Goal: Task Accomplishment & Management: Manage account settings

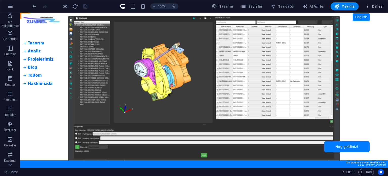
click at [376, 8] on span "Dahası" at bounding box center [374, 6] width 19 height 5
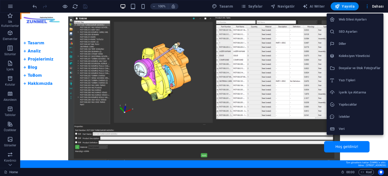
click at [343, 19] on h6 "Web Sitesi Ayarları" at bounding box center [360, 19] width 42 height 6
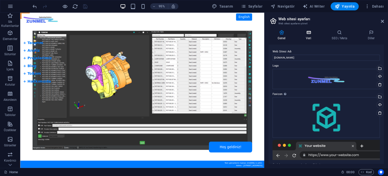
click at [310, 33] on icon at bounding box center [309, 32] width 24 height 5
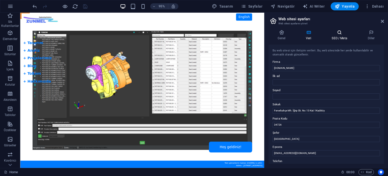
click at [338, 33] on icon at bounding box center [340, 32] width 34 height 5
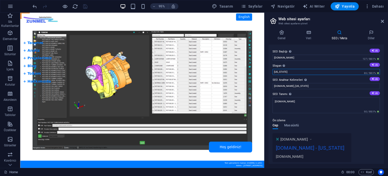
drag, startPoint x: 290, startPoint y: 71, endPoint x: 271, endPoint y: 71, distance: 18.7
click at [271, 71] on div "SEO Başlığı Web sitenin başlığı - onu arama motoru sonuçlarında öne çıkan bir ş…" at bounding box center [326, 103] width 115 height 119
type input "Tasarım / [PERSON_NAME]"
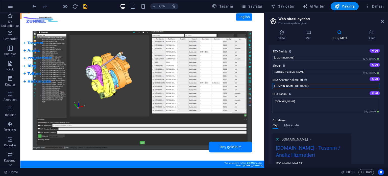
click at [301, 86] on input "[DOMAIN_NAME], [US_STATE]" at bounding box center [326, 86] width 107 height 6
drag, startPoint x: 304, startPoint y: 84, endPoint x: 272, endPoint y: 83, distance: 32.6
click at [272, 83] on div "SEO Başlığı Web sitenin başlığı - onu arama motoru sonuçlarında öne çıkan bir ş…" at bounding box center [326, 103] width 115 height 119
click at [368, 33] on icon at bounding box center [372, 32] width 26 height 5
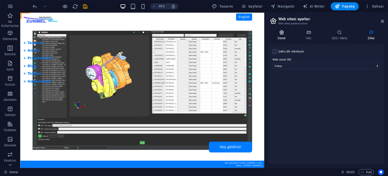
click at [283, 31] on icon at bounding box center [282, 32] width 26 height 5
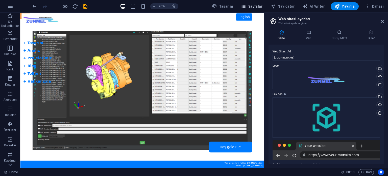
click at [257, 6] on span "Sayfalar" at bounding box center [251, 6] width 21 height 5
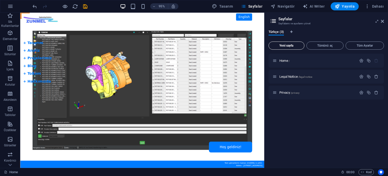
click at [288, 44] on span "Yeni sayfa" at bounding box center [286, 45] width 31 height 3
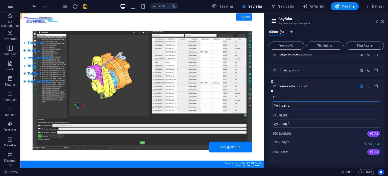
scroll to position [25, 0]
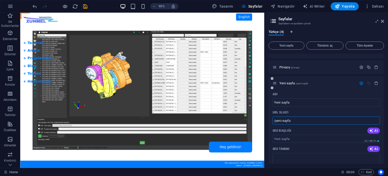
drag, startPoint x: 294, startPoint y: 120, endPoint x: 276, endPoint y: 116, distance: 18.6
click at [276, 116] on div "URL SLUG'ı /yeni-sayfa ​" at bounding box center [326, 116] width 107 height 16
click at [276, 119] on input "/About" at bounding box center [326, 120] width 107 height 8
click at [294, 120] on input "/about" at bounding box center [326, 120] width 107 height 8
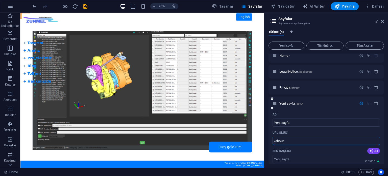
scroll to position [0, 0]
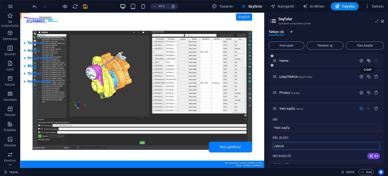
type input "/about"
click at [368, 61] on icon "button" at bounding box center [369, 60] width 4 height 4
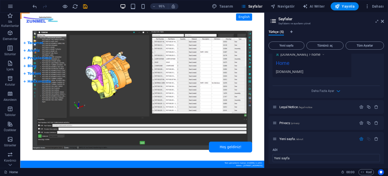
scroll to position [177, 0]
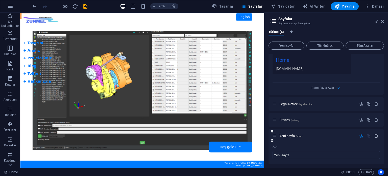
type input "About"
click at [376, 136] on icon "button" at bounding box center [376, 135] width 4 height 4
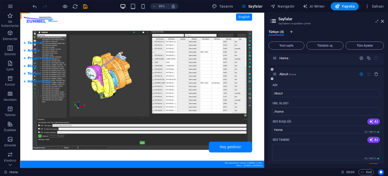
scroll to position [0, 0]
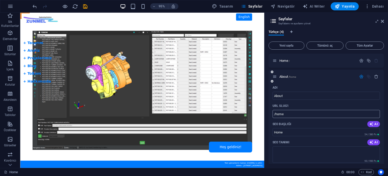
click at [295, 112] on input "/home" at bounding box center [326, 114] width 107 height 8
drag, startPoint x: 288, startPoint y: 113, endPoint x: 276, endPoint y: 112, distance: 12.5
click at [276, 112] on input "/home" at bounding box center [326, 114] width 107 height 8
type input "/about"
click at [307, 85] on div "Adı" at bounding box center [326, 87] width 107 height 8
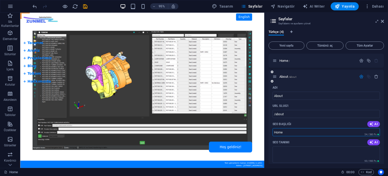
click at [283, 132] on input "Home" at bounding box center [326, 132] width 107 height 8
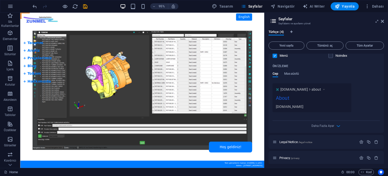
scroll to position [142, 0]
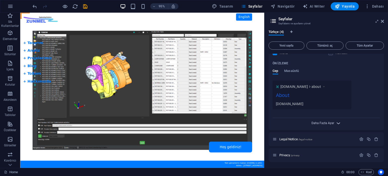
type input "About"
click at [332, 122] on span "Daha Fazla Ayar" at bounding box center [323, 123] width 23 height 4
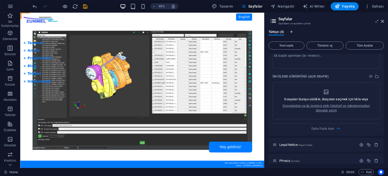
scroll to position [219, 0]
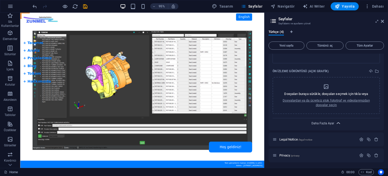
click at [328, 123] on span "Daha Fazla Ayar" at bounding box center [323, 123] width 23 height 4
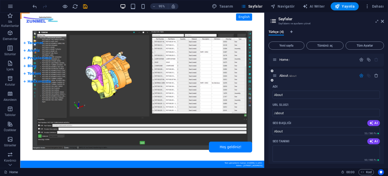
scroll to position [0, 0]
click at [360, 77] on icon "button" at bounding box center [361, 76] width 4 height 4
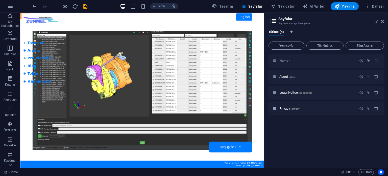
click at [31, 81] on body "Skip to main content Tam Ekran Slider + Dil Butonu English + Tasarım + Analiz +…" at bounding box center [148, 94] width 257 height 163
click at [35, 19] on body "Skip to main content Tam Ekran Slider + Dil Butonu English + Tasarım + Analiz +…" at bounding box center [148, 94] width 257 height 163
click at [30, 16] on span "HTML" at bounding box center [32, 15] width 8 height 3
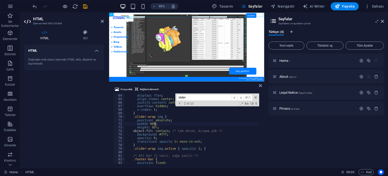
scroll to position [222, 0]
click at [383, 21] on icon at bounding box center [382, 21] width 3 height 4
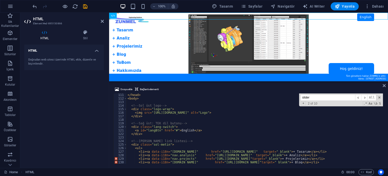
scroll to position [404, 0]
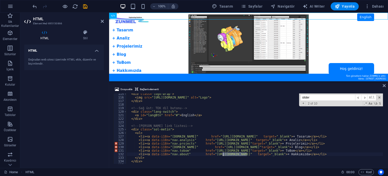
drag, startPoint x: 247, startPoint y: 153, endPoint x: 223, endPoint y: 155, distance: 23.5
click at [223, 155] on div "< div class = "logo-wrap" > < img src = "[URL][DOMAIN_NAME]" alt = "Logo" > </ …" at bounding box center [255, 130] width 256 height 76
click at [237, 156] on div "< div class = "logo-wrap" > < img src = "[URL][DOMAIN_NAME]" alt = "Logo" > </ …" at bounding box center [255, 128] width 256 height 70
click at [237, 154] on div "< div class = "logo-wrap" > < img src = "[URL][DOMAIN_NAME]" alt = "Logo" > </ …" at bounding box center [255, 130] width 256 height 76
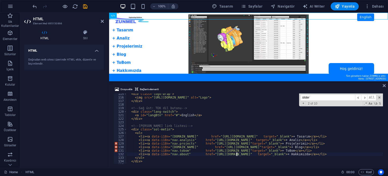
click at [236, 154] on div "< div class = "logo-wrap" > < img src = "[URL][DOMAIN_NAME]" alt = "Logo" > </ …" at bounding box center [255, 130] width 256 height 76
drag, startPoint x: 251, startPoint y: 154, endPoint x: 230, endPoint y: 154, distance: 21.7
click at [230, 154] on div "< div class = "logo-wrap" > < img src = "[URL][DOMAIN_NAME]" alt = "Logo" > </ …" at bounding box center [255, 130] width 256 height 76
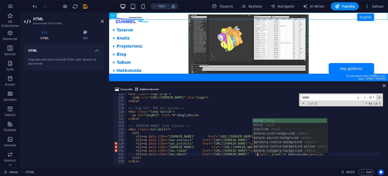
scroll to position [0, 11]
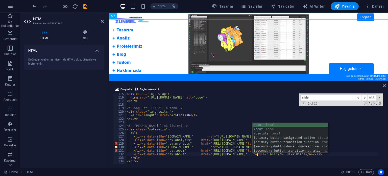
click at [362, 139] on div "< div class = "logo-wrap" > < img src = "[URL][DOMAIN_NAME]" alt = "Logo" > </ …" at bounding box center [255, 128] width 256 height 70
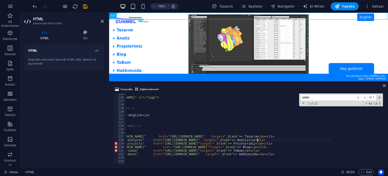
type textarea "<li><a data-i18n="[DOMAIN_NAME]" href="[URL][DOMAIN_NAME]"target="_blank">+ Blo…"
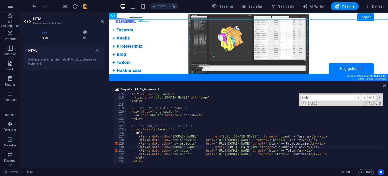
drag, startPoint x: 326, startPoint y: 147, endPoint x: 323, endPoint y: 147, distance: 3.3
click at [293, 147] on div "< div class = "logo-wrap" > < img src = "[URL][DOMAIN_NAME]" alt = "Logo" > </ …" at bounding box center [255, 130] width 256 height 76
click at [379, 98] on span at bounding box center [380, 98] width 4 height 4
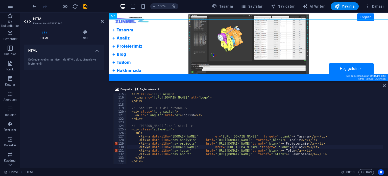
click at [85, 108] on div "HTML Doğrudan web sitesi üzerinde HTML ekle, düzenle ve biçimlendir." at bounding box center [64, 103] width 80 height 119
click at [85, 4] on icon "save" at bounding box center [85, 7] width 6 height 6
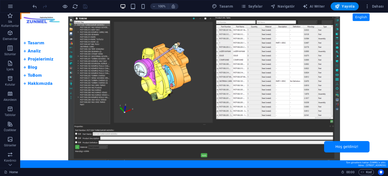
click at [34, 75] on body "Skip to main content Tam Ekran Slider + Dil Butonu English + Tasarım + Analiz +…" at bounding box center [204, 90] width 368 height 155
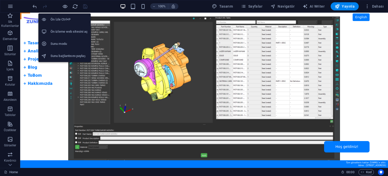
click at [64, 29] on h6 "Ön izleme web sitesini aç" at bounding box center [69, 32] width 37 height 6
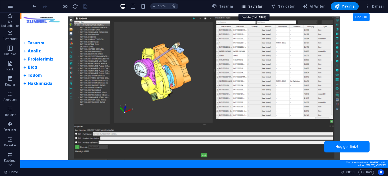
click at [259, 8] on span "Sayfalar" at bounding box center [251, 6] width 21 height 5
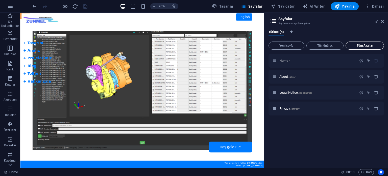
click at [360, 44] on span "Tüm Ayarlar" at bounding box center [365, 45] width 34 height 3
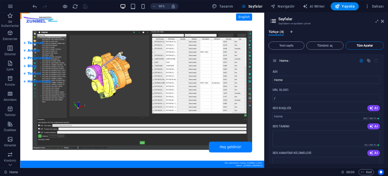
scroll to position [591, 0]
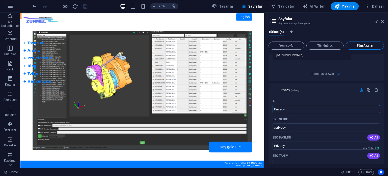
click at [360, 44] on span "Tüm Ayarlar" at bounding box center [365, 45] width 34 height 3
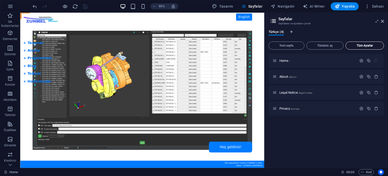
scroll to position [0, 0]
click at [275, 77] on icon at bounding box center [275, 76] width 4 height 4
click at [293, 77] on span "/about" at bounding box center [293, 76] width 8 height 3
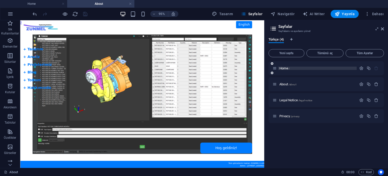
click at [288, 69] on span "Home /" at bounding box center [284, 68] width 10 height 4
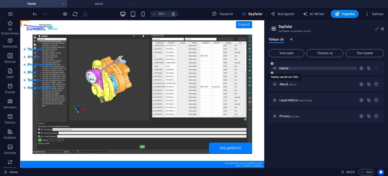
click at [286, 68] on span "Home /" at bounding box center [284, 68] width 10 height 4
click at [289, 99] on span "Legal Notice /legal-notice" at bounding box center [295, 100] width 33 height 4
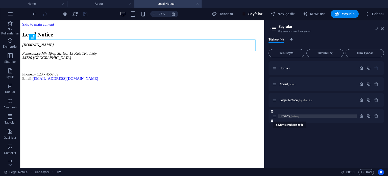
click at [286, 115] on span "Privacy /privacy" at bounding box center [289, 116] width 20 height 4
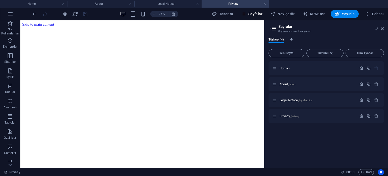
click at [102, 29] on html "Skip to main content" at bounding box center [148, 24] width 257 height 9
click at [283, 68] on span "Home /" at bounding box center [284, 68] width 10 height 4
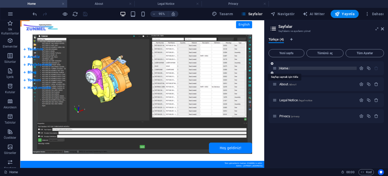
click at [285, 68] on span "Home /" at bounding box center [284, 68] width 10 height 4
click at [383, 29] on icon at bounding box center [382, 29] width 3 height 4
